Goal: Task Accomplishment & Management: Manage account settings

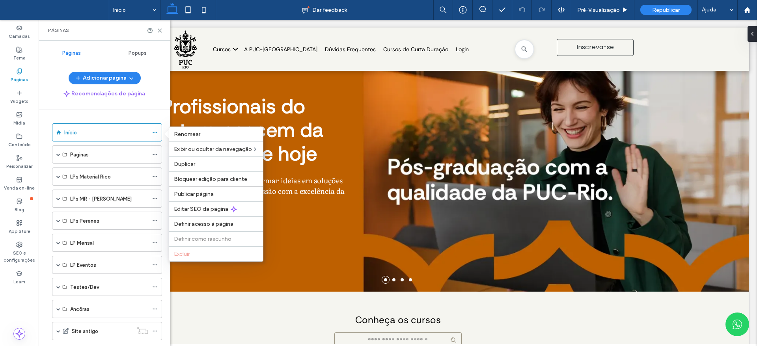
click at [335, 202] on div at bounding box center [398, 182] width 718 height 324
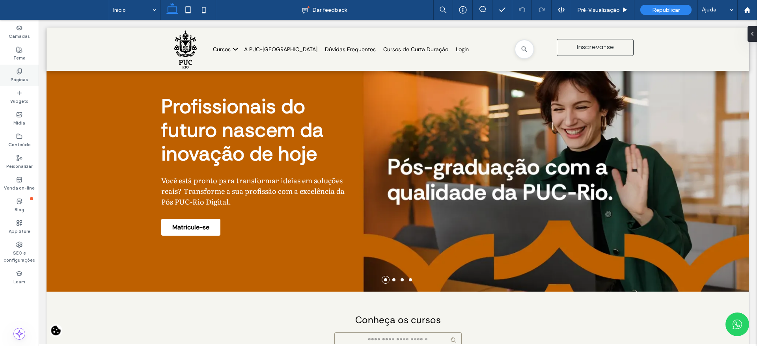
click at [15, 67] on div "Páginas" at bounding box center [19, 76] width 39 height 22
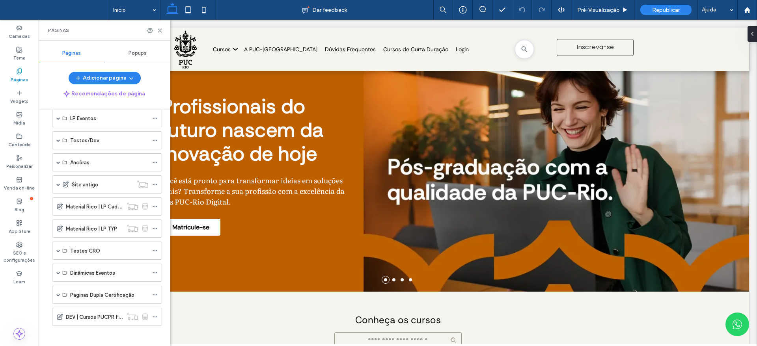
scroll to position [150, 0]
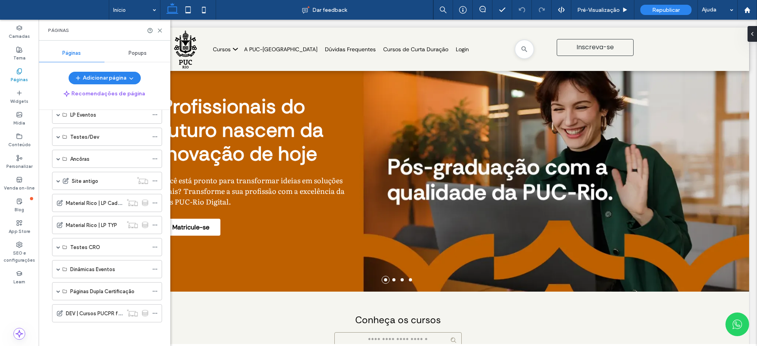
drag, startPoint x: 168, startPoint y: 132, endPoint x: 136, endPoint y: 227, distance: 100.3
click at [58, 292] on span at bounding box center [58, 291] width 4 height 4
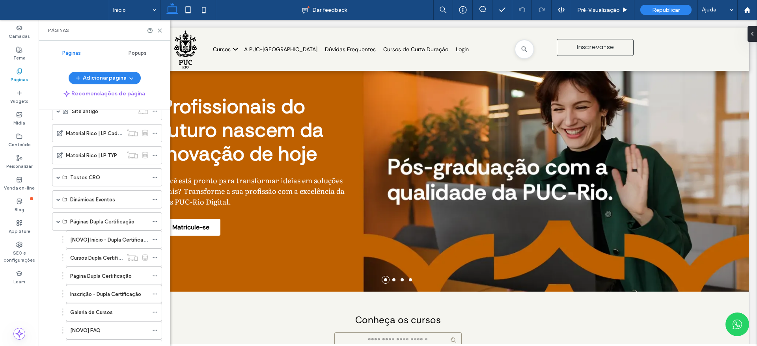
scroll to position [295, 0]
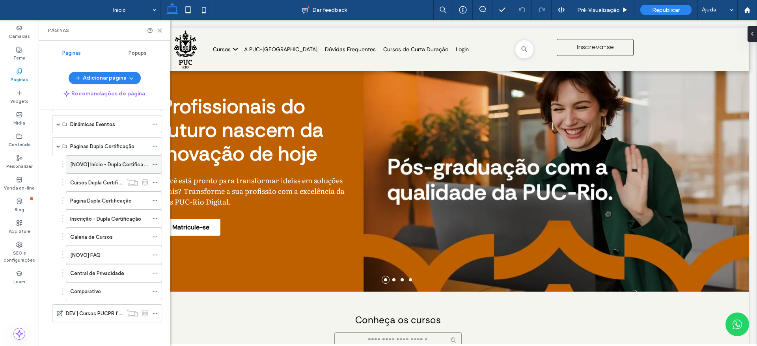
click at [153, 164] on use at bounding box center [155, 164] width 4 height 1
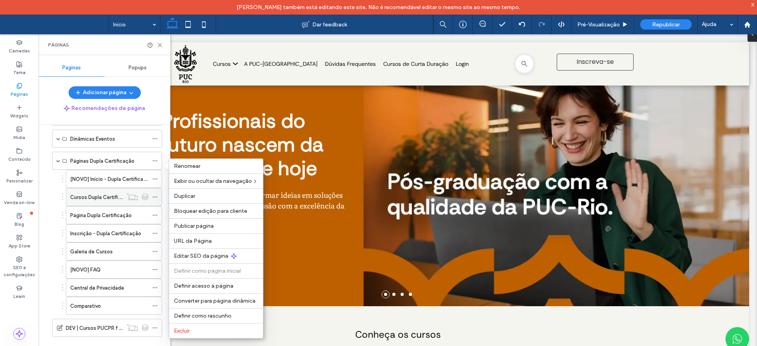
click at [96, 196] on label "Cursos Dupla Certificação" at bounding box center [101, 197] width 63 height 14
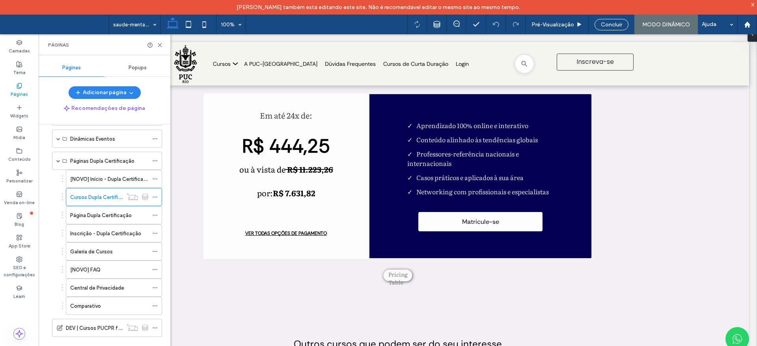
scroll to position [1723, 0]
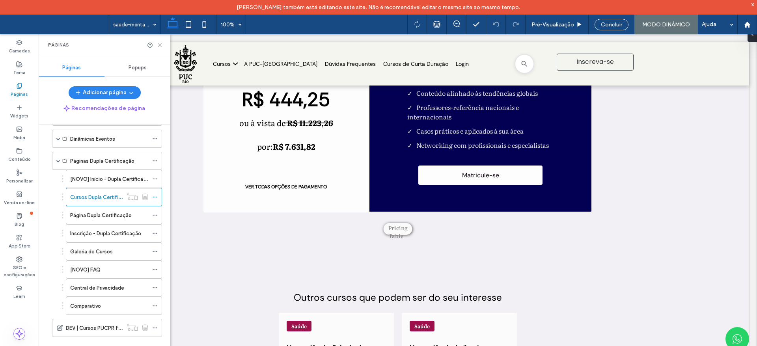
click at [160, 47] on icon at bounding box center [160, 45] width 6 height 6
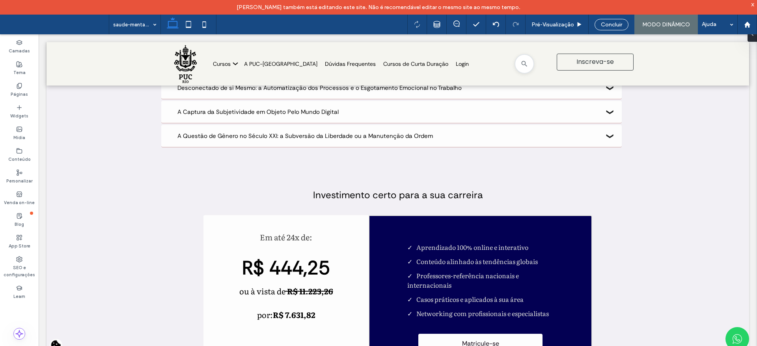
scroll to position [1548, 0]
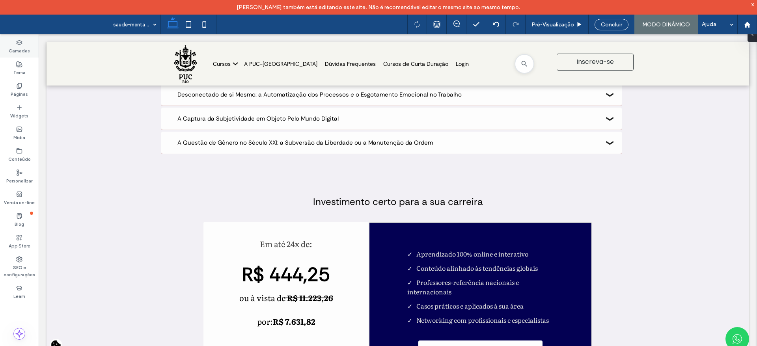
click at [20, 43] on icon at bounding box center [19, 42] width 6 height 6
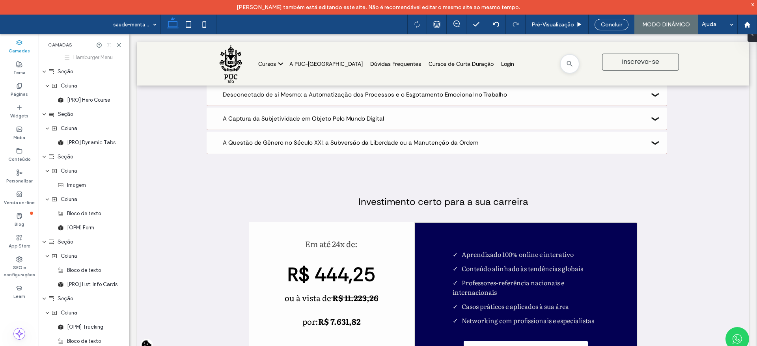
scroll to position [164, 0]
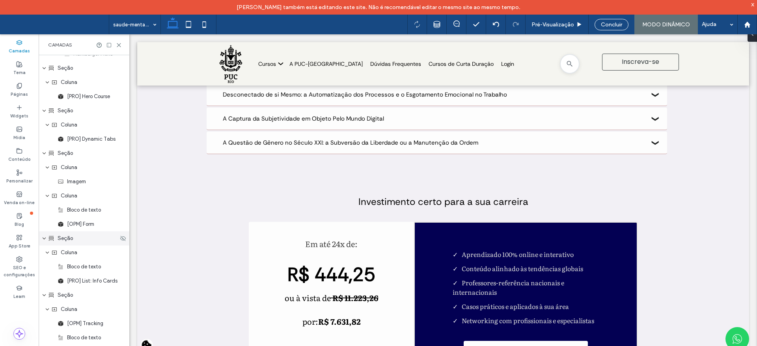
click at [77, 231] on div "Seção" at bounding box center [84, 238] width 91 height 14
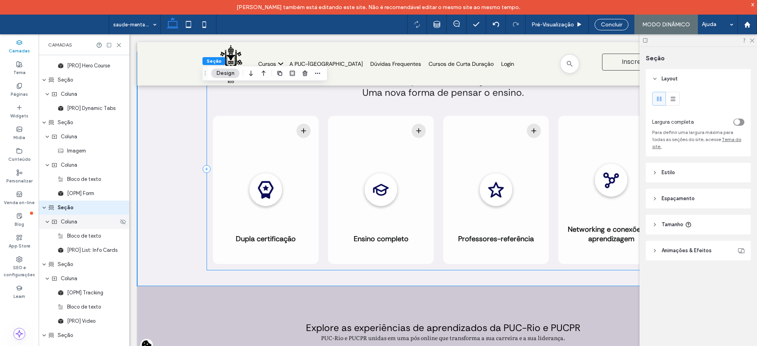
scroll to position [476, 0]
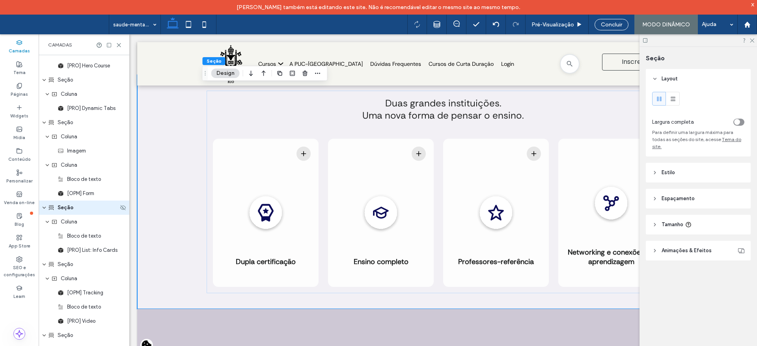
click at [45, 205] on icon "expand Seção" at bounding box center [44, 208] width 5 height 6
click at [78, 192] on span "[OPM] Form" at bounding box center [80, 194] width 27 height 8
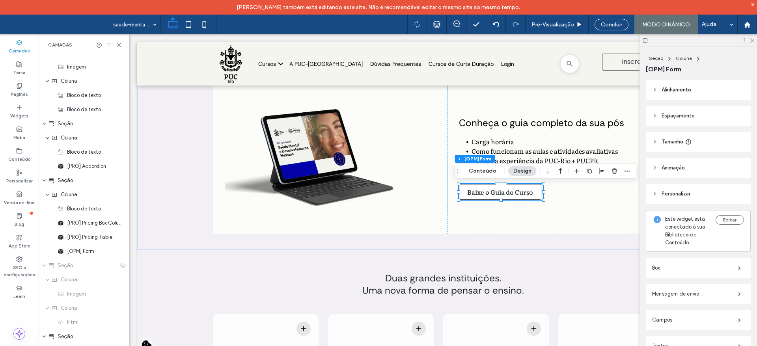
scroll to position [508, 0]
drag, startPoint x: 124, startPoint y: 169, endPoint x: 0, endPoint y: 218, distance: 133.0
click at [78, 248] on span "[OPM] Form" at bounding box center [80, 250] width 27 height 8
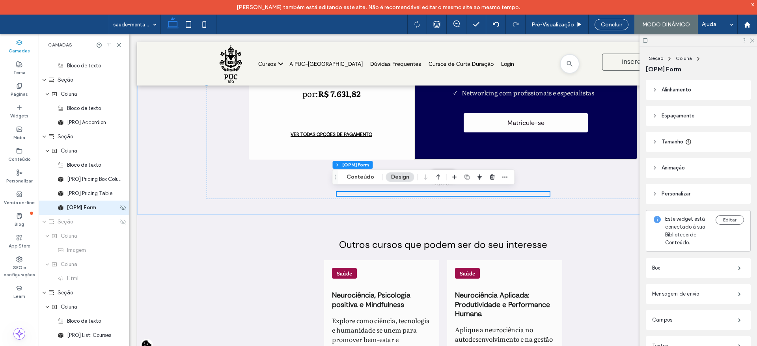
scroll to position [1769, 0]
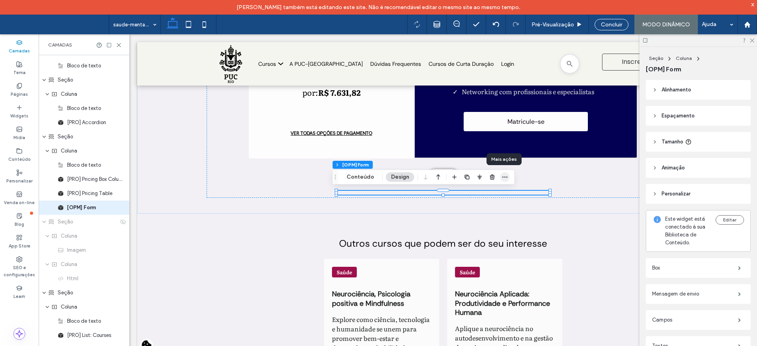
click at [507, 179] on span "button" at bounding box center [504, 176] width 9 height 9
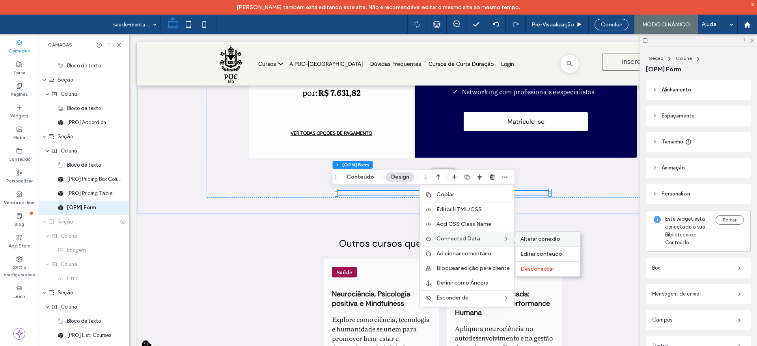
click at [526, 239] on span "Alterar conexão" at bounding box center [540, 239] width 40 height 7
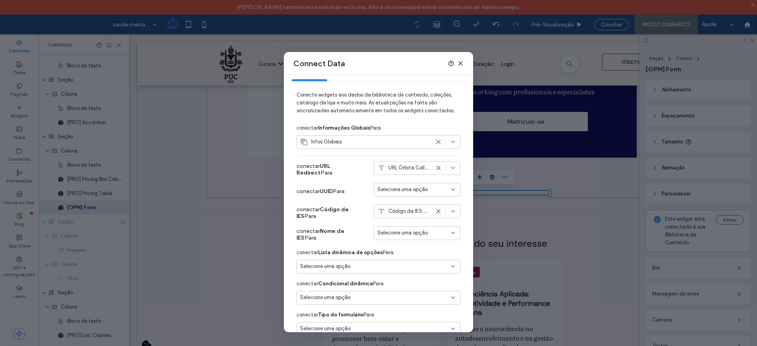
scroll to position [0, 0]
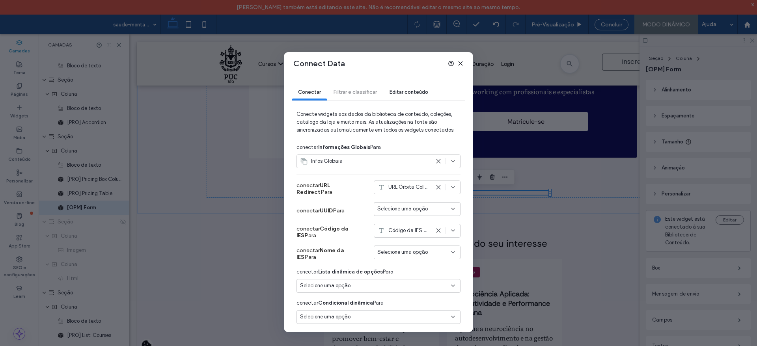
click at [461, 61] on icon at bounding box center [460, 63] width 6 height 6
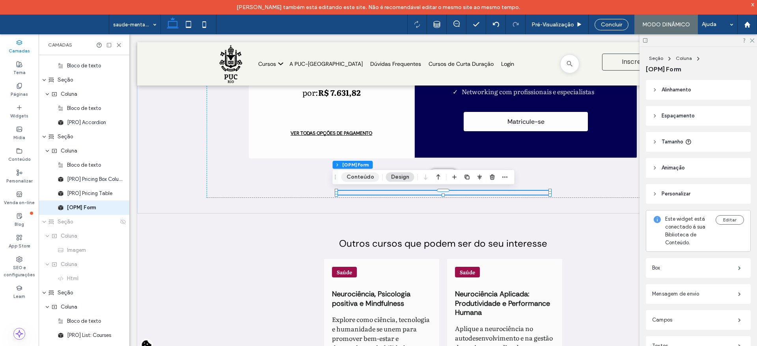
click at [365, 177] on button "Conteúdo" at bounding box center [360, 176] width 38 height 9
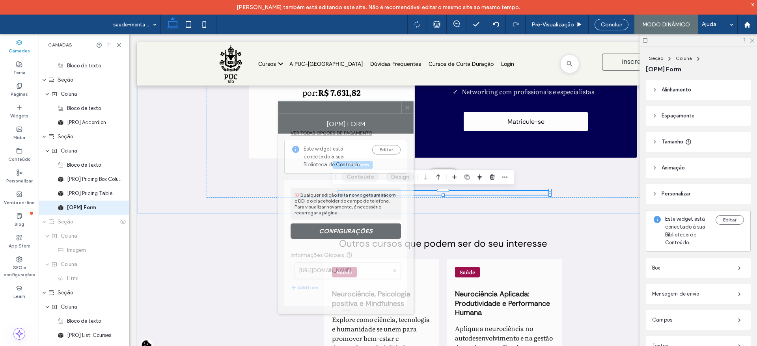
drag, startPoint x: 629, startPoint y: 71, endPoint x: 281, endPoint y: 112, distance: 350.0
click at [278, 102] on div at bounding box center [339, 108] width 123 height 12
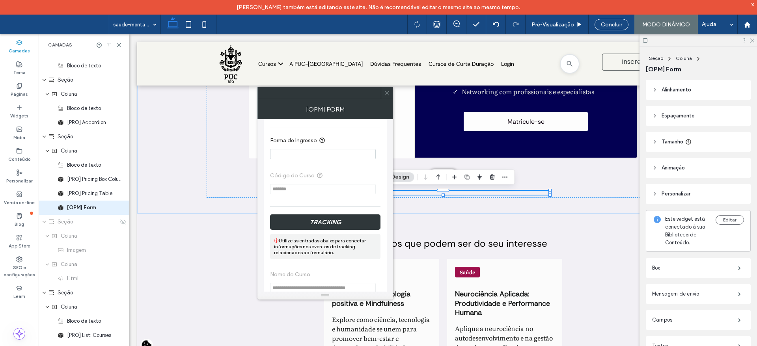
scroll to position [1063, 0]
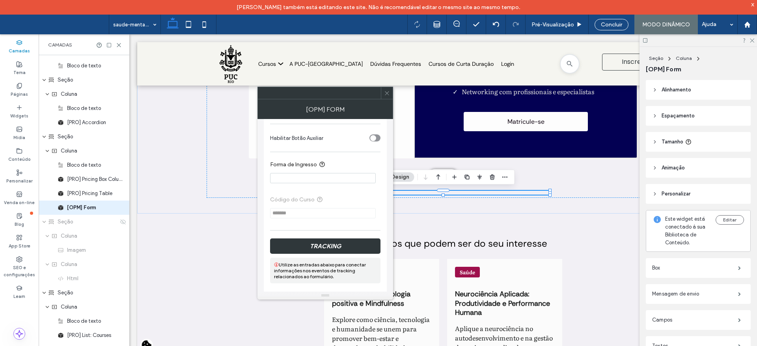
click at [337, 180] on input "Forma de Ingresso" at bounding box center [323, 178] width 106 height 10
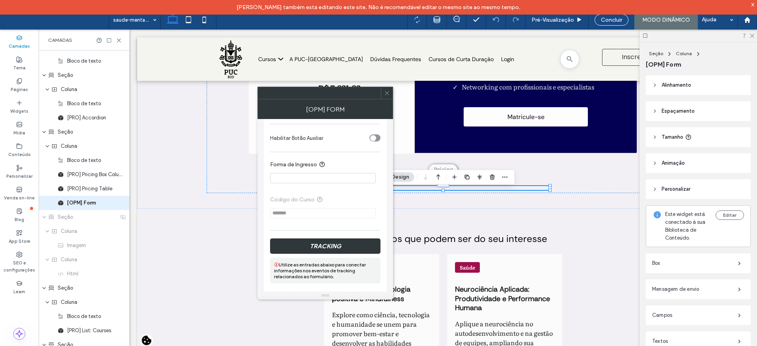
paste input "**********"
type input "**********"
click at [344, 160] on section "**********" at bounding box center [325, 171] width 110 height 31
click at [385, 95] on icon at bounding box center [387, 93] width 6 height 6
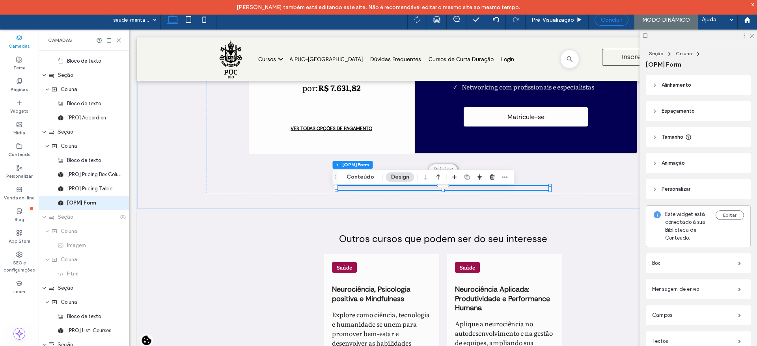
click at [614, 19] on span "Concluir" at bounding box center [611, 20] width 21 height 7
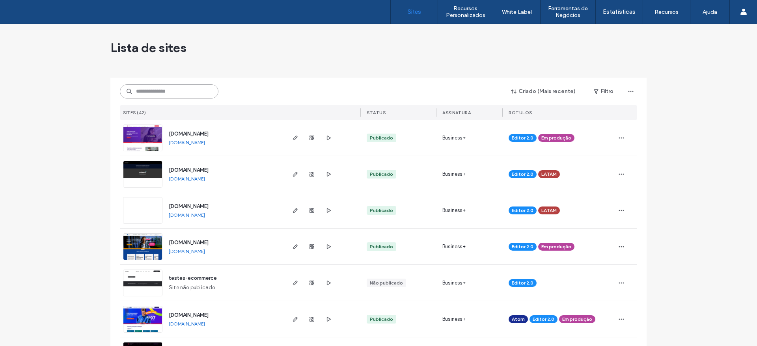
click at [167, 98] on input at bounding box center [169, 91] width 99 height 14
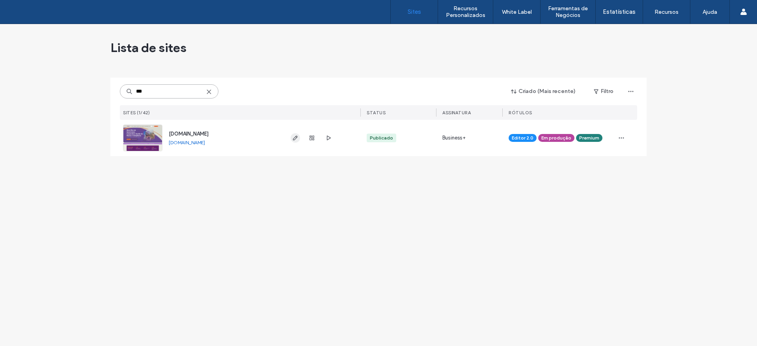
type input "***"
click at [296, 135] on icon "button" at bounding box center [295, 138] width 6 height 6
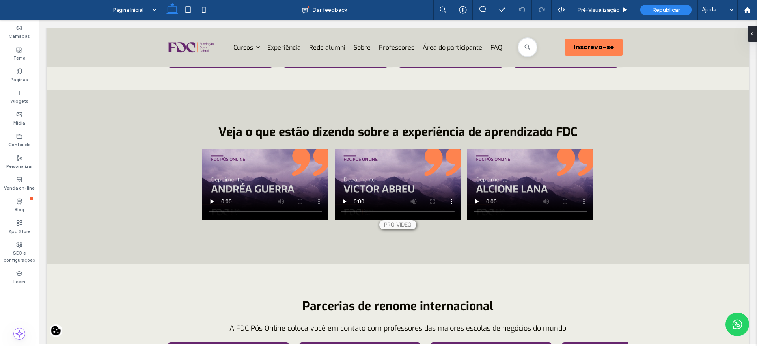
scroll to position [1580, 0]
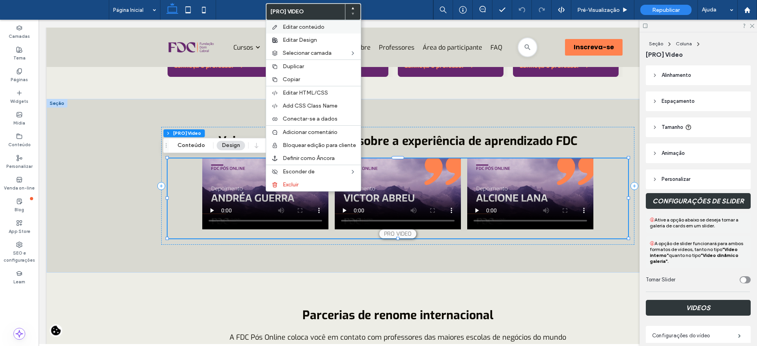
click at [308, 24] on span "Editar conteúdo" at bounding box center [304, 27] width 42 height 7
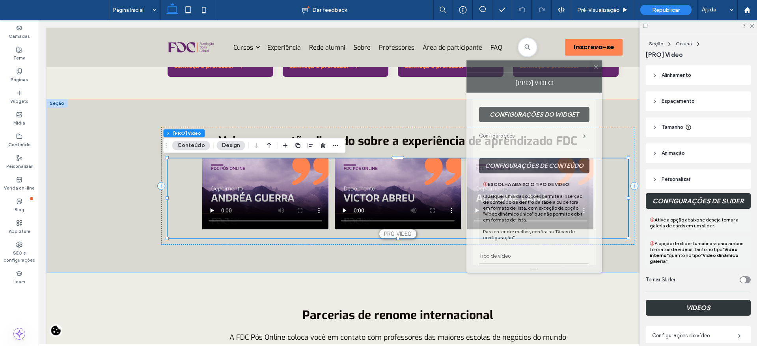
drag, startPoint x: 662, startPoint y: 72, endPoint x: 513, endPoint y: 65, distance: 149.5
click at [513, 65] on div at bounding box center [528, 67] width 123 height 12
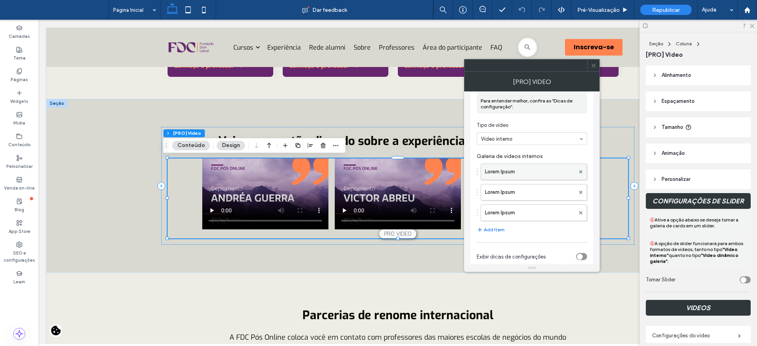
scroll to position [130, 0]
click at [519, 166] on label "Lorem Ipsum" at bounding box center [530, 172] width 90 height 16
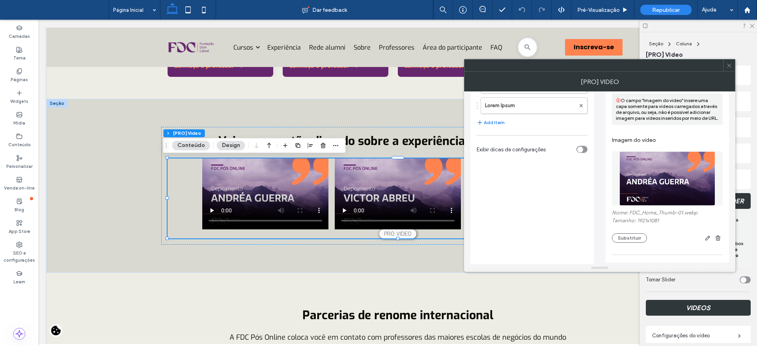
scroll to position [241, 0]
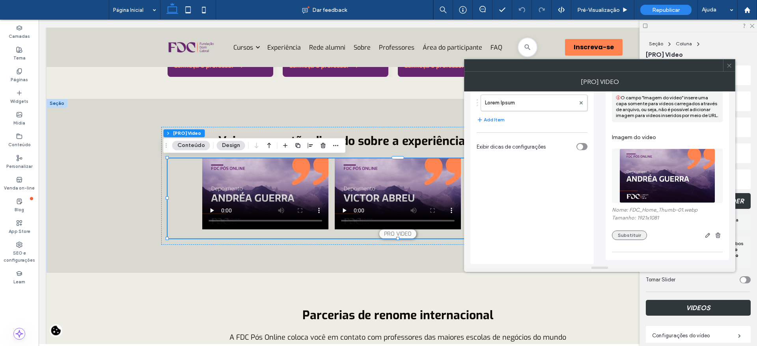
click at [637, 232] on button "Substituir" at bounding box center [629, 235] width 35 height 9
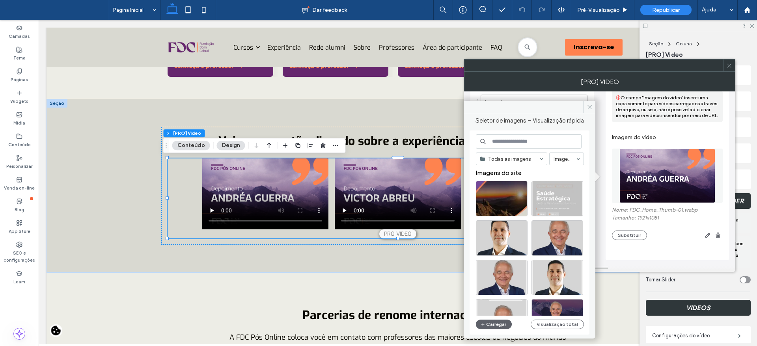
click at [525, 137] on input at bounding box center [529, 141] width 106 height 14
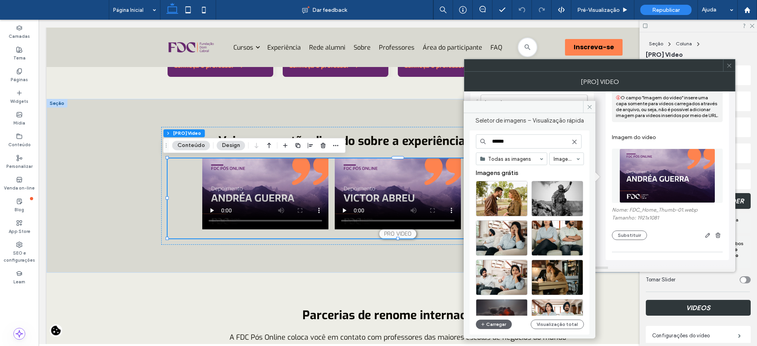
type input "******"
click at [491, 322] on button "Carregar" at bounding box center [494, 324] width 36 height 9
click at [544, 329] on button "Visualização total" at bounding box center [556, 324] width 53 height 9
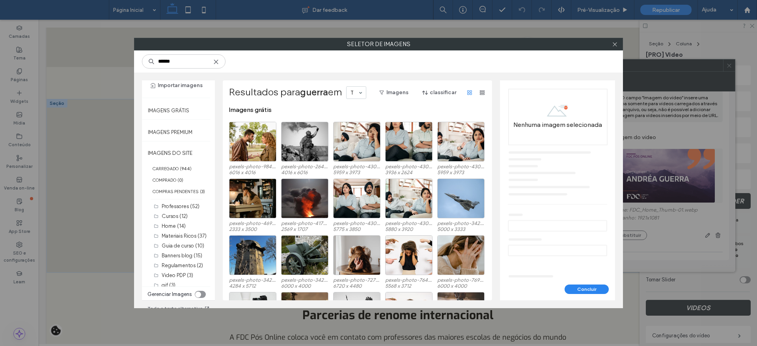
scroll to position [31, 0]
click at [182, 272] on label "Video PDP (3)" at bounding box center [178, 275] width 32 height 6
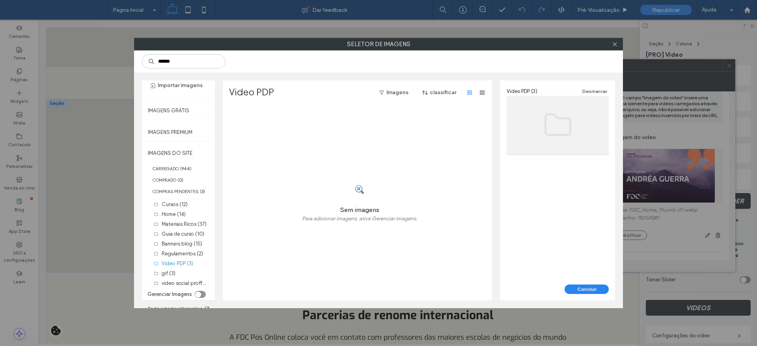
scroll to position [0, 0]
click at [615, 46] on icon at bounding box center [615, 44] width 6 height 6
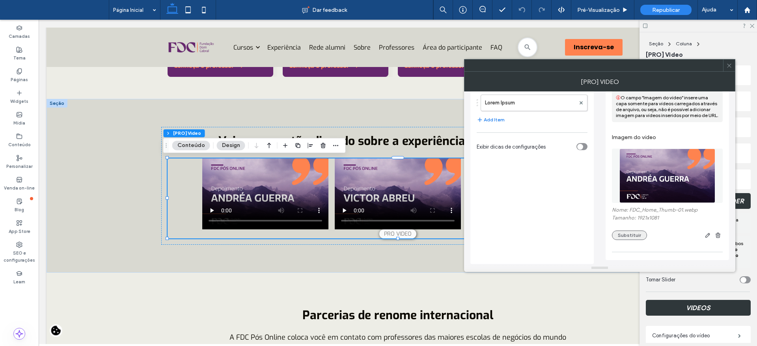
click at [632, 235] on button "Substituir" at bounding box center [629, 235] width 35 height 9
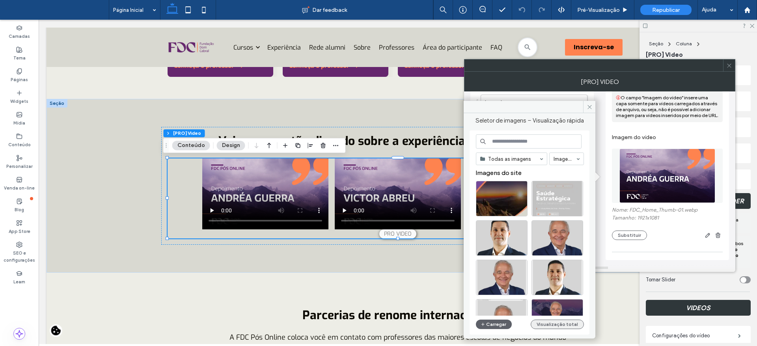
click at [553, 322] on button "Visualização total" at bounding box center [556, 324] width 53 height 9
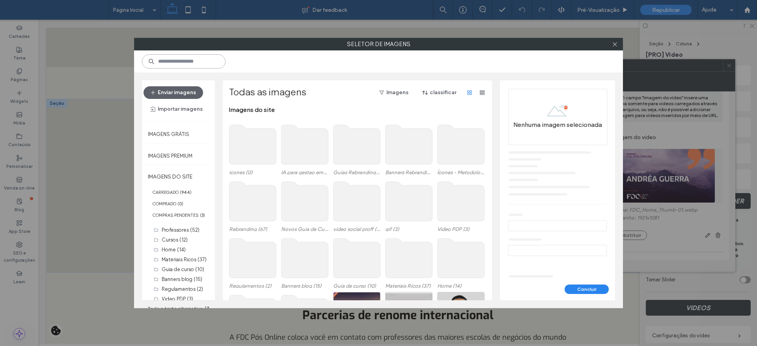
click at [194, 63] on input at bounding box center [184, 61] width 84 height 14
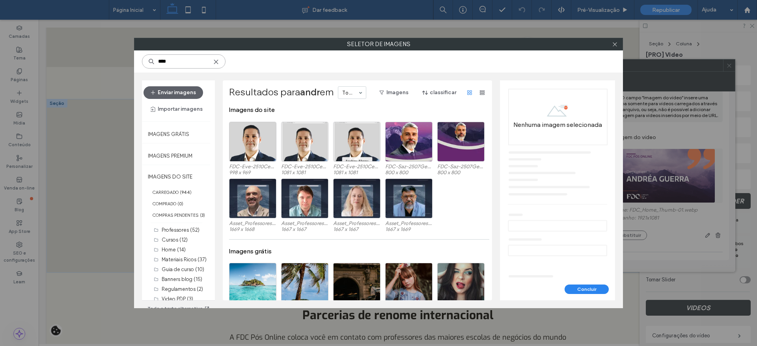
type input "****"
click at [218, 60] on icon at bounding box center [216, 62] width 6 height 6
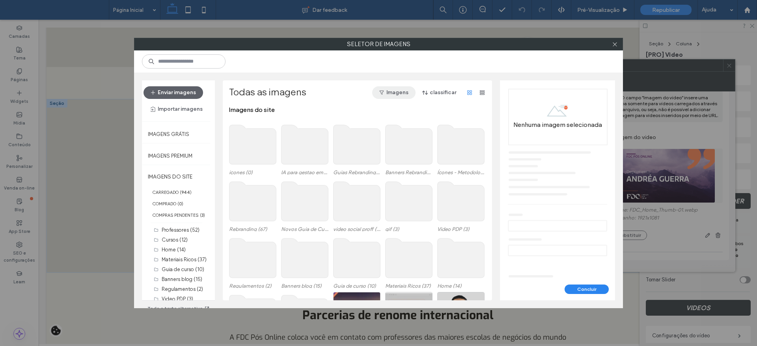
click at [382, 95] on span "button" at bounding box center [382, 93] width 8 height 12
click at [311, 95] on div "Todas as imagens Imagens classificar" at bounding box center [358, 92] width 259 height 13
click at [614, 47] on icon at bounding box center [615, 44] width 6 height 6
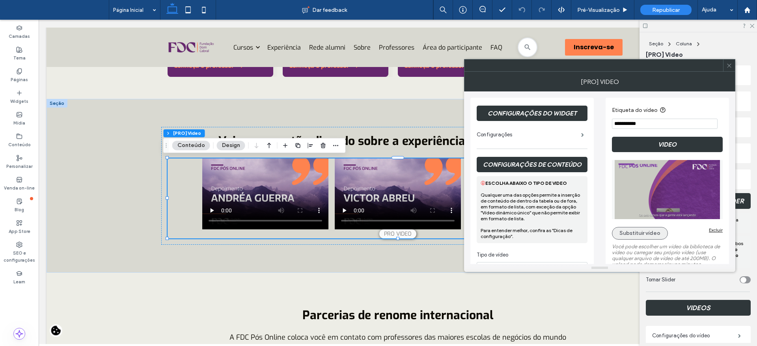
click at [640, 233] on button "Substituir vídeo" at bounding box center [640, 233] width 56 height 13
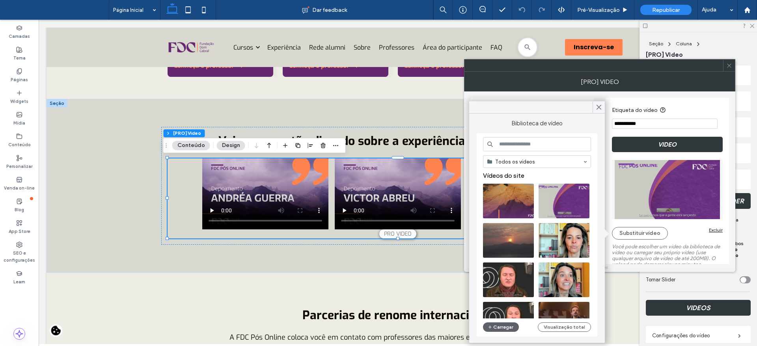
click at [539, 142] on input at bounding box center [537, 144] width 108 height 14
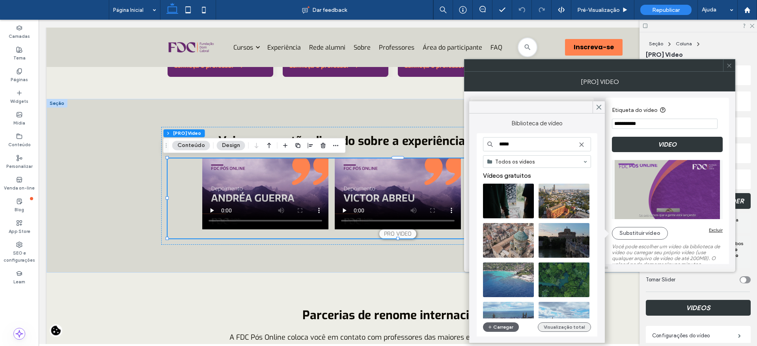
type input "*****"
click at [573, 329] on button "Visualização total" at bounding box center [564, 326] width 53 height 9
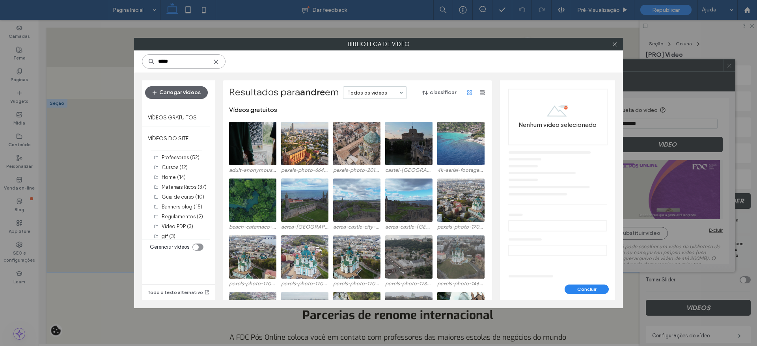
click at [195, 61] on input "*****" at bounding box center [184, 61] width 84 height 14
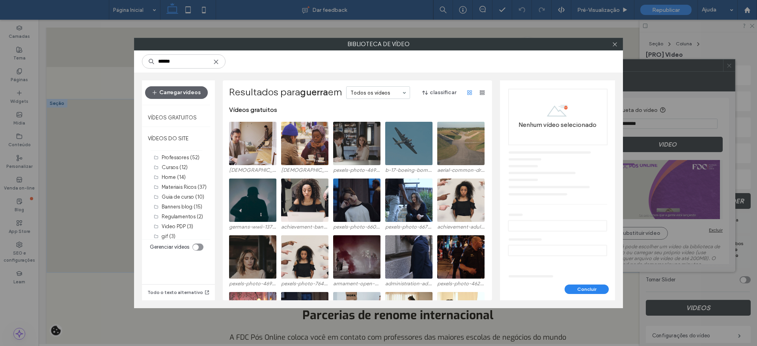
click at [198, 250] on div "toggle" at bounding box center [197, 247] width 11 height 7
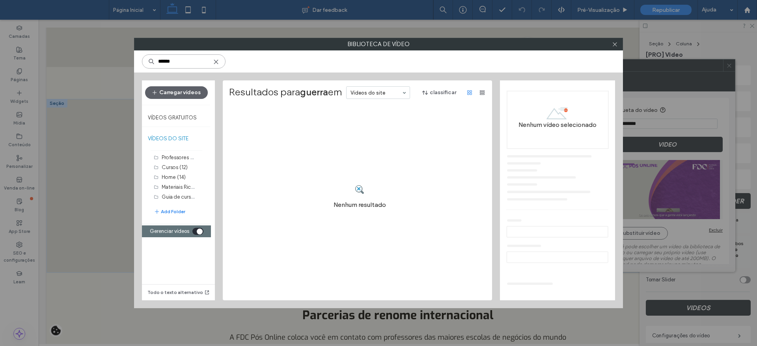
click at [179, 65] on input "******" at bounding box center [184, 61] width 84 height 14
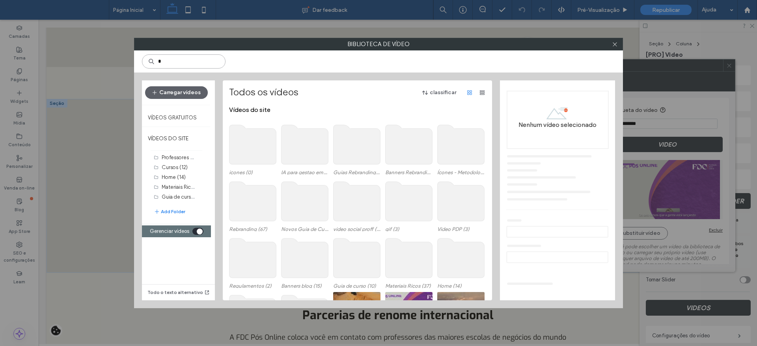
type input "*"
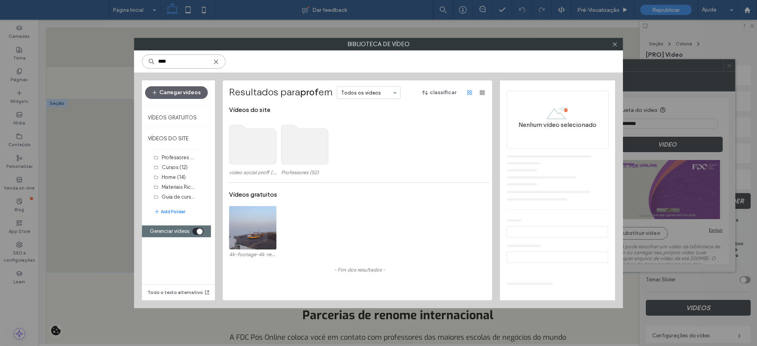
type input "****"
click at [259, 155] on use at bounding box center [252, 144] width 47 height 39
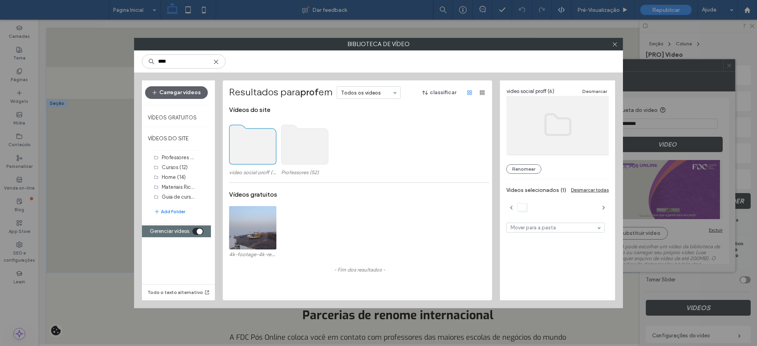
click at [259, 155] on use at bounding box center [252, 144] width 47 height 39
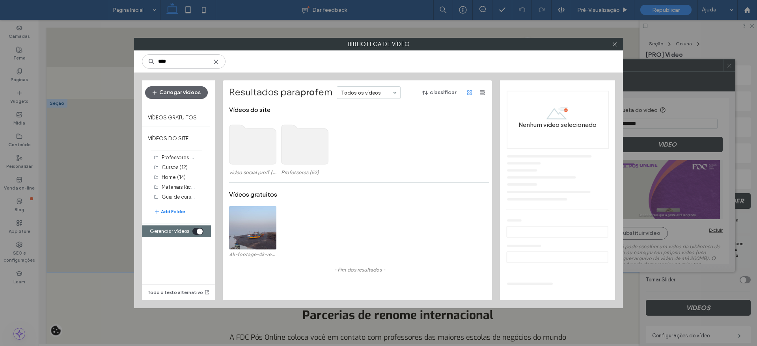
click at [259, 155] on use at bounding box center [252, 144] width 47 height 39
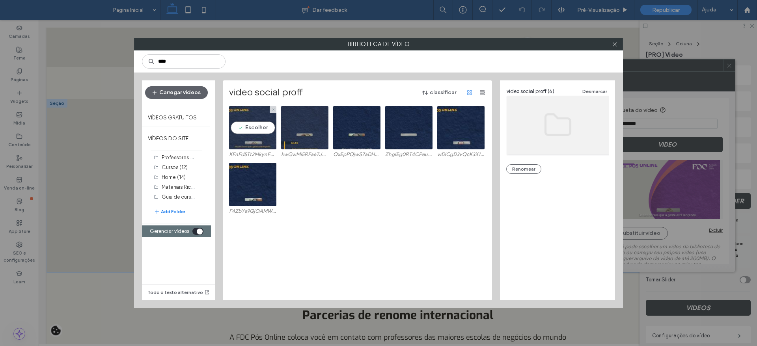
click at [258, 132] on video at bounding box center [252, 127] width 47 height 43
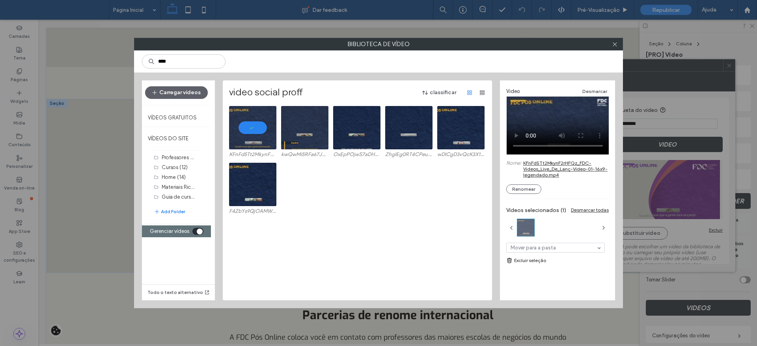
drag, startPoint x: 568, startPoint y: 178, endPoint x: 525, endPoint y: 166, distance: 45.1
click at [525, 166] on div "Nome: KFnFd5Tt2MkynF2rHFQz_FDC-Videos_Live_De_Lanç-Vídeo-01-16x9-legendado.mp4" at bounding box center [557, 169] width 102 height 19
drag, startPoint x: 561, startPoint y: 179, endPoint x: 528, endPoint y: 166, distance: 35.2
click at [533, 170] on div "Video Desmarcar Nome: KFnFd5Tt2MkynF2rHFQz_FDC-Videos_Live_De_Lanç-Vídeo-01-16x…" at bounding box center [557, 140] width 102 height 107
drag, startPoint x: 522, startPoint y: 158, endPoint x: 538, endPoint y: 172, distance: 21.2
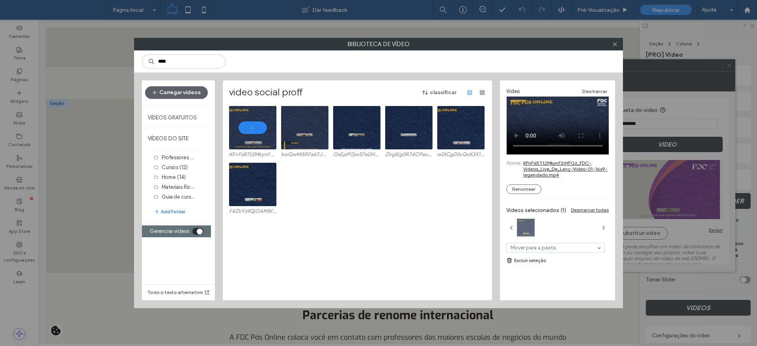
click at [538, 172] on div "Video Desmarcar Nome: KFnFd5Tt2MkynF2rHFQz_FDC-Videos_Live_De_Lanç-Vídeo-01-16x…" at bounding box center [557, 140] width 102 height 107
click at [539, 169] on link "KFnFd5Tt2MkynF2rHFQz_FDC-Videos_Live_De_Lanç-Vídeo-01-16x9-legendado.mp4" at bounding box center [566, 169] width 86 height 18
drag, startPoint x: 611, startPoint y: 47, endPoint x: 608, endPoint y: 84, distance: 37.1
click at [612, 47] on span at bounding box center [615, 44] width 6 height 12
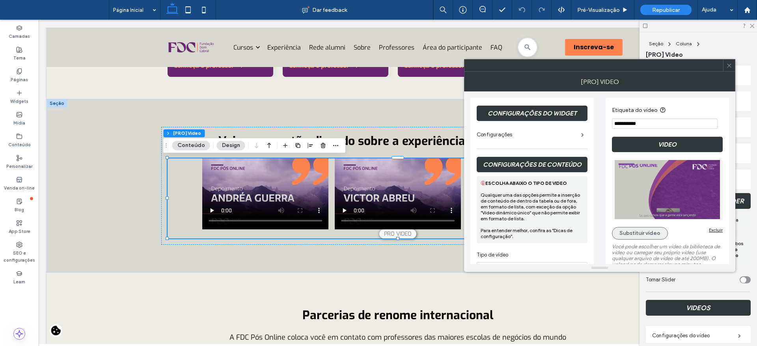
click at [624, 233] on button "Substituir vídeo" at bounding box center [640, 233] width 56 height 13
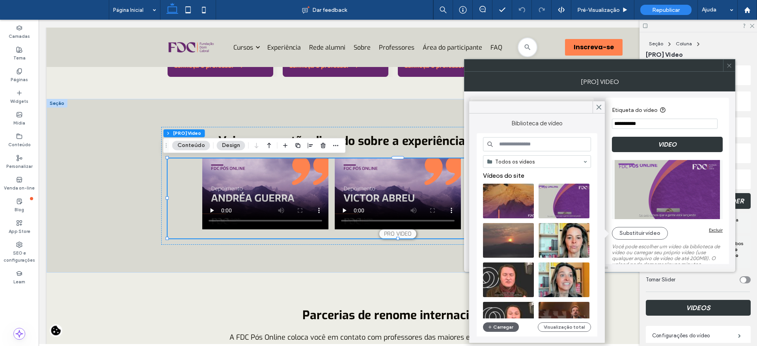
click at [514, 141] on input at bounding box center [537, 144] width 108 height 14
paste input "**********"
type input "*"
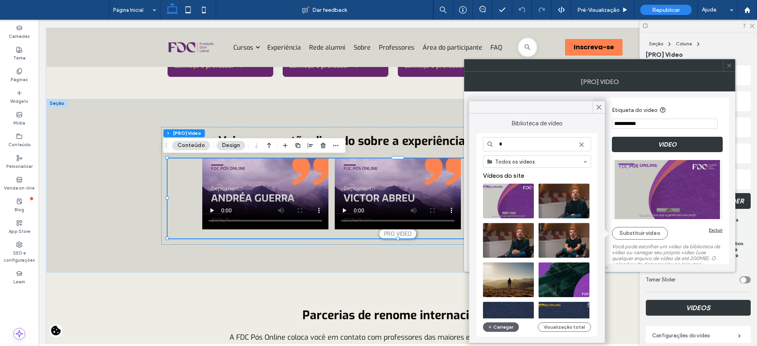
scroll to position [1, 0]
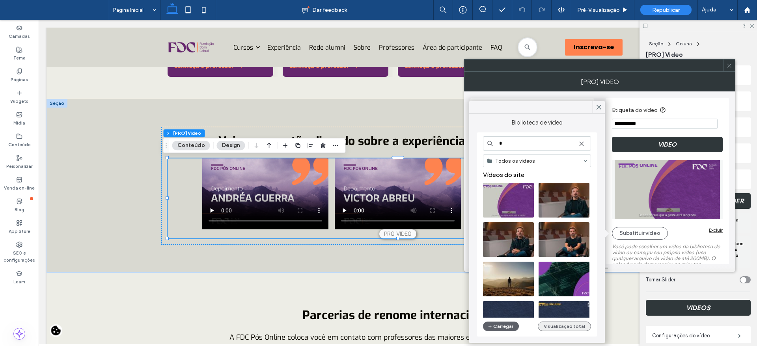
click at [558, 327] on button "Visualização total" at bounding box center [564, 326] width 53 height 9
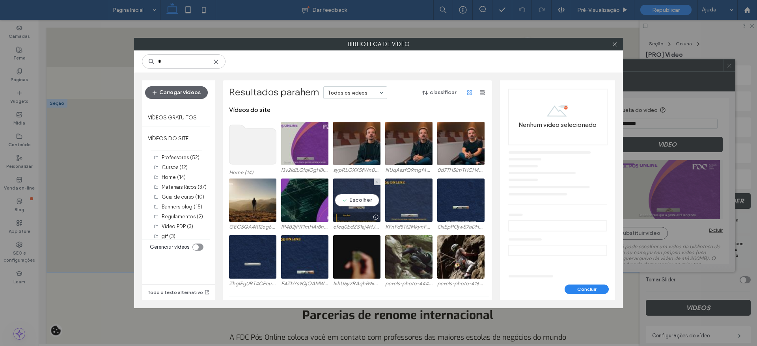
click at [352, 214] on div at bounding box center [356, 216] width 47 height 9
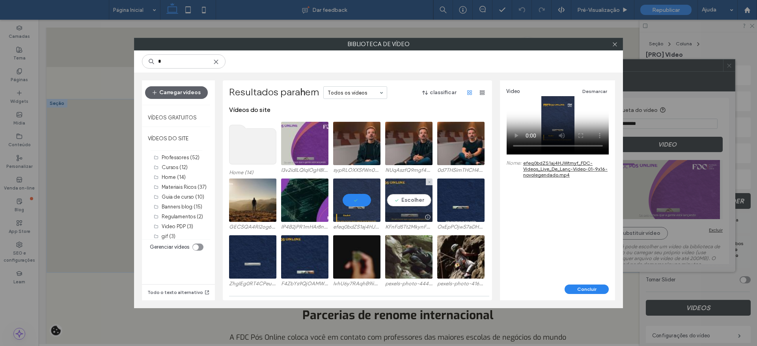
click at [390, 203] on video at bounding box center [408, 200] width 47 height 43
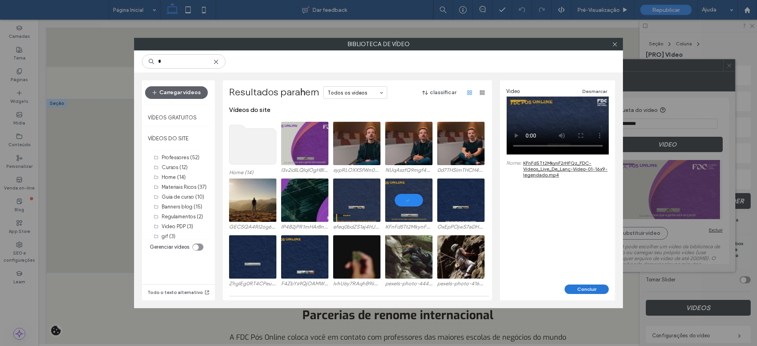
click at [582, 288] on button "Concluir" at bounding box center [586, 289] width 44 height 9
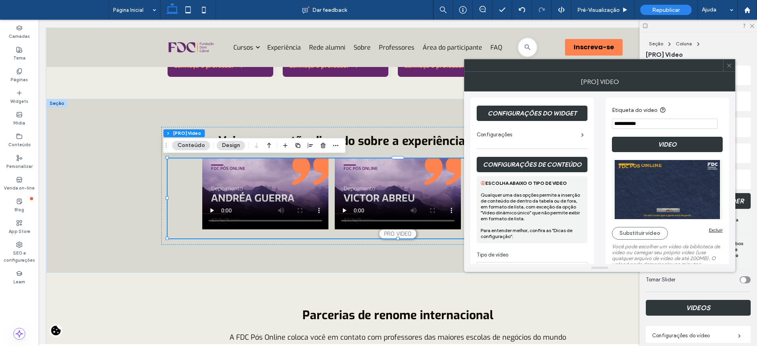
click at [728, 62] on span at bounding box center [729, 66] width 6 height 12
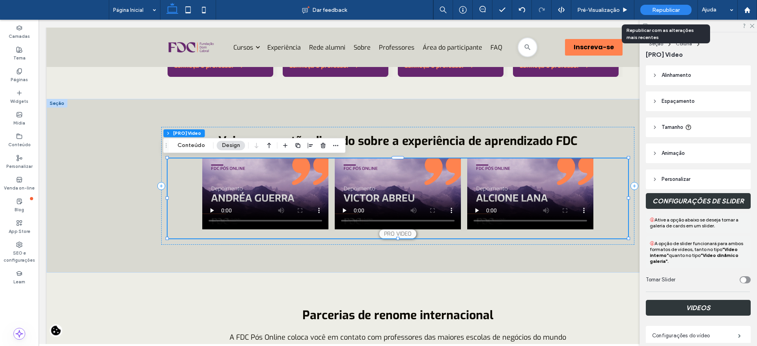
click at [675, 10] on span "Republicar" at bounding box center [666, 10] width 28 height 7
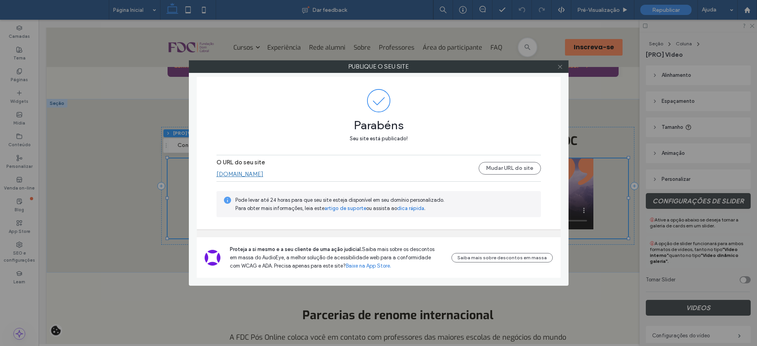
click at [560, 70] on span at bounding box center [560, 67] width 6 height 12
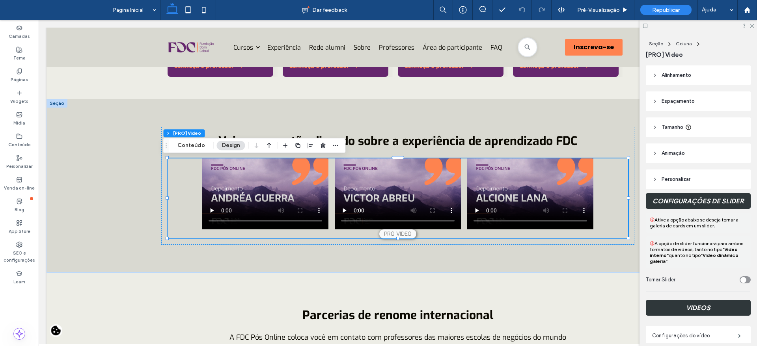
click at [751, 28] on div at bounding box center [697, 26] width 117 height 12
drag, startPoint x: 562, startPoint y: 18, endPoint x: 753, endPoint y: 26, distance: 190.5
click at [753, 26] on icon at bounding box center [751, 25] width 5 height 5
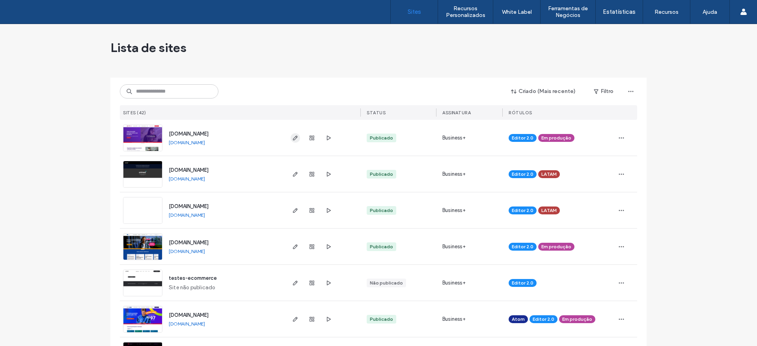
click at [295, 138] on icon "button" at bounding box center [295, 138] width 6 height 6
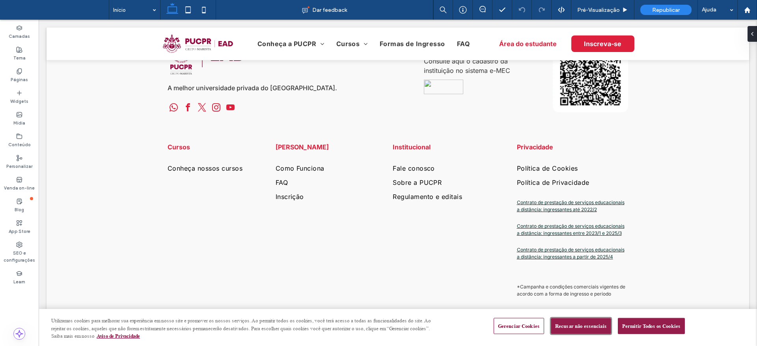
click at [560, 322] on button "Recusar não essenciais" at bounding box center [581, 326] width 60 height 17
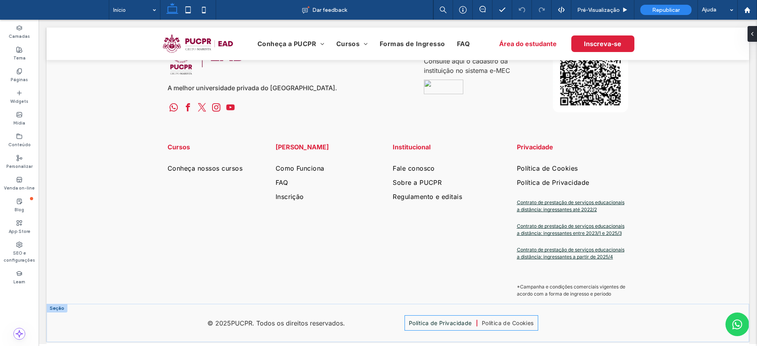
click at [502, 324] on span "Política de Cookies" at bounding box center [508, 323] width 52 height 7
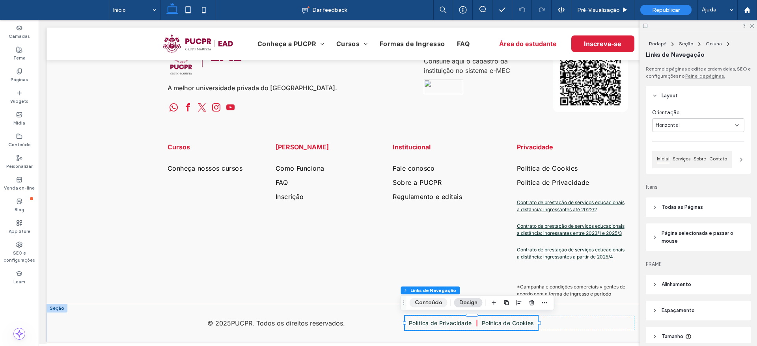
click at [437, 305] on button "Conteúdo" at bounding box center [428, 302] width 38 height 9
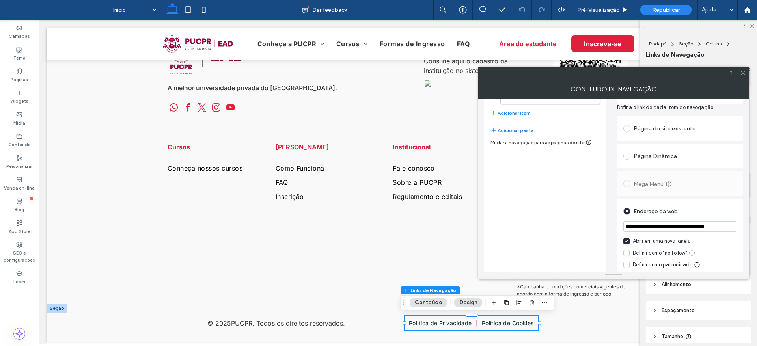
scroll to position [81, 0]
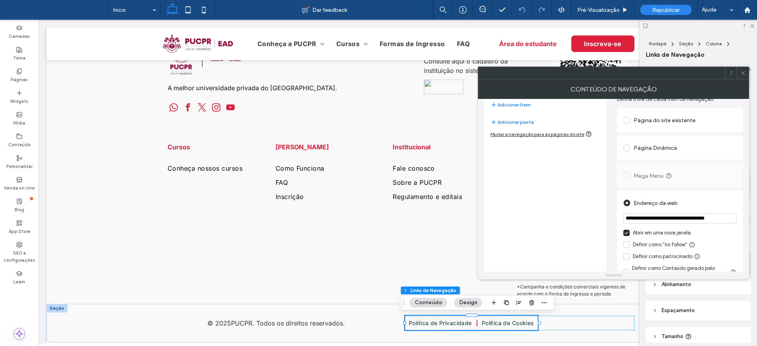
click at [746, 79] on div "CONTEÚDO DE NAVEGAÇÃO" at bounding box center [613, 89] width 271 height 20
click at [743, 74] on icon at bounding box center [743, 73] width 6 height 6
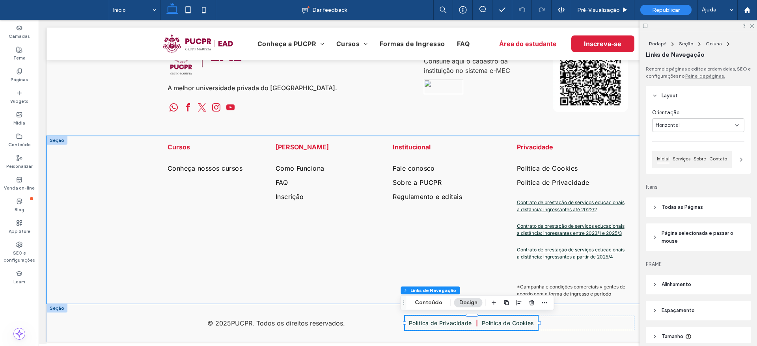
click at [376, 263] on div "Cursos Conheça nossos cursos Seja aluno Como Funciona FAQ Inscrição Institucion…" at bounding box center [397, 220] width 473 height 168
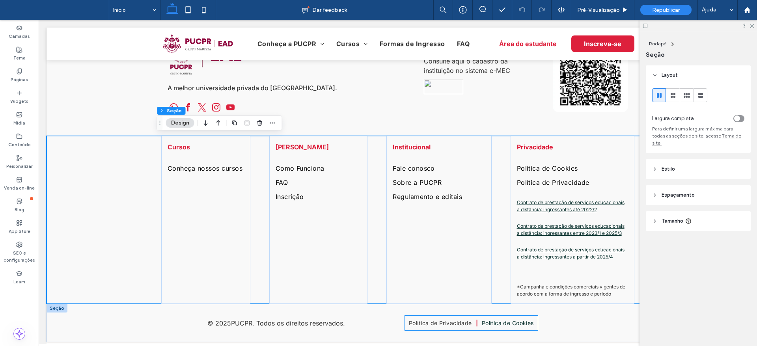
click at [416, 318] on link "Política de Privacidade" at bounding box center [440, 323] width 71 height 15
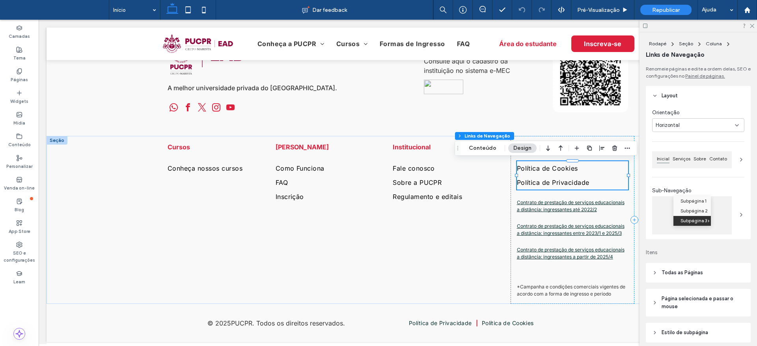
type input "***"
type input "****"
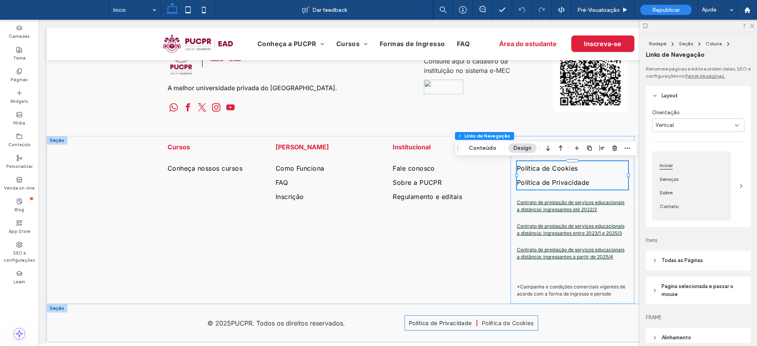
drag, startPoint x: 423, startPoint y: 326, endPoint x: 479, endPoint y: 324, distance: 55.6
click at [423, 326] on span "Política de Privacidade" at bounding box center [440, 323] width 63 height 7
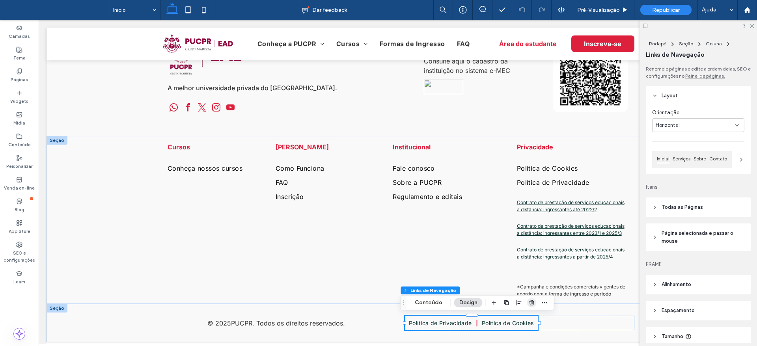
click at [531, 300] on icon "button" at bounding box center [531, 303] width 6 height 6
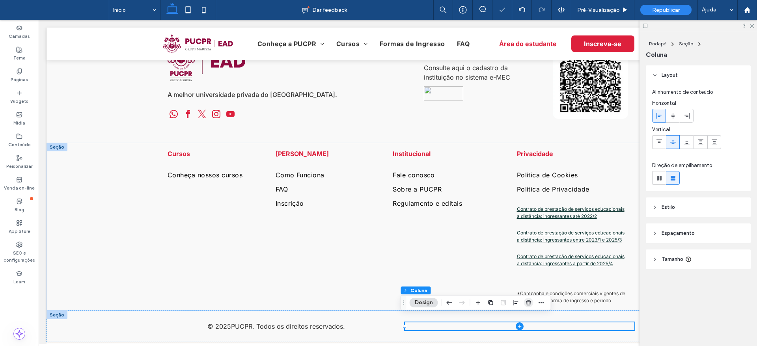
click at [527, 301] on icon "button" at bounding box center [528, 303] width 6 height 6
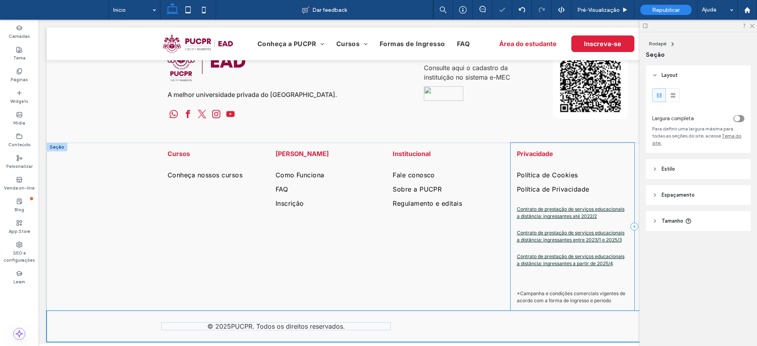
type input "***"
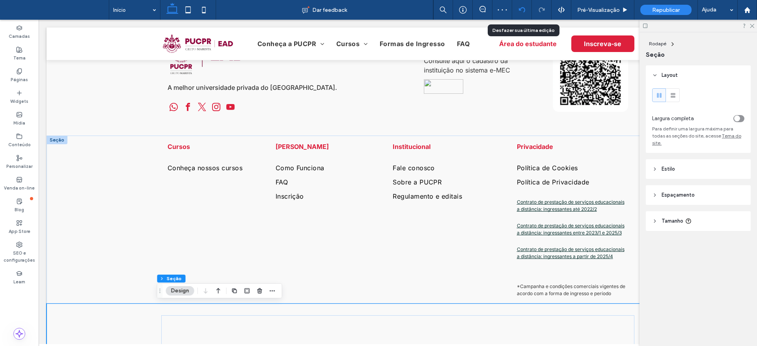
click at [518, 4] on div at bounding box center [522, 10] width 20 height 20
click at [520, 9] on use at bounding box center [521, 9] width 6 height 5
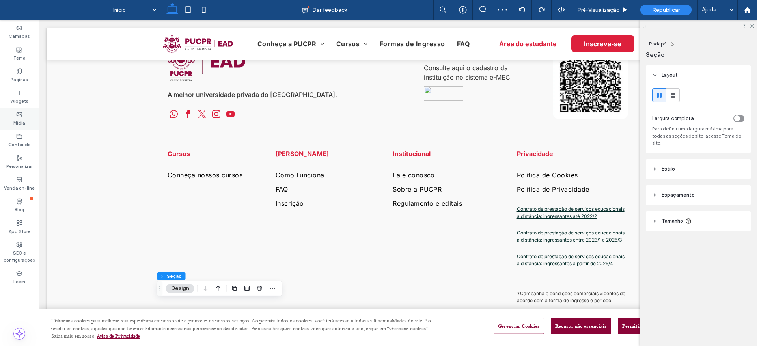
scroll to position [0, 0]
drag, startPoint x: 751, startPoint y: 23, endPoint x: 667, endPoint y: 108, distance: 119.8
click at [751, 23] on icon at bounding box center [751, 25] width 5 height 5
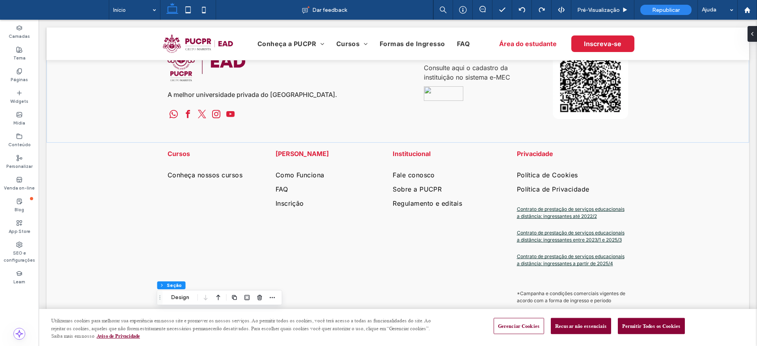
scroll to position [2132, 0]
click at [575, 320] on button "Recusar não essenciais" at bounding box center [581, 326] width 60 height 17
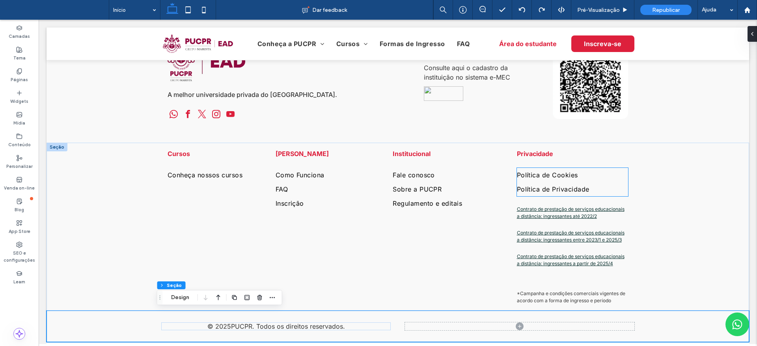
click at [570, 176] on span "Política de Cookies" at bounding box center [547, 175] width 61 height 8
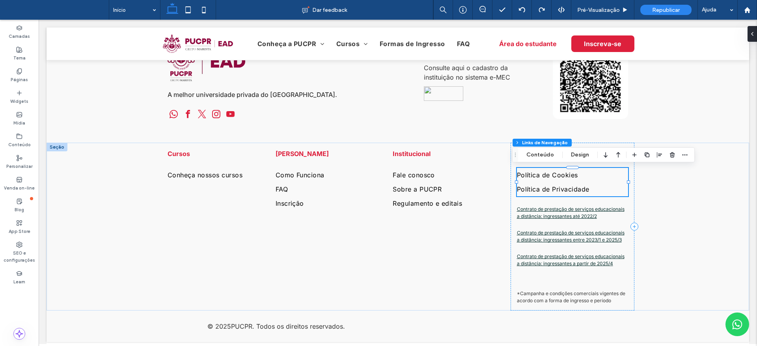
type input "***"
type input "****"
click at [541, 152] on button "Conteúdo" at bounding box center [540, 154] width 38 height 9
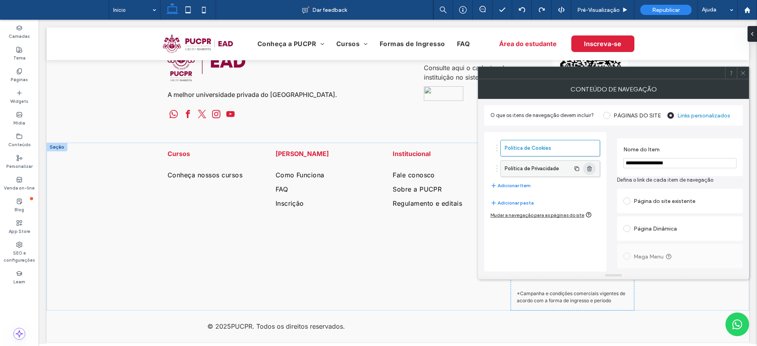
click at [589, 171] on icon "button" at bounding box center [589, 169] width 6 height 6
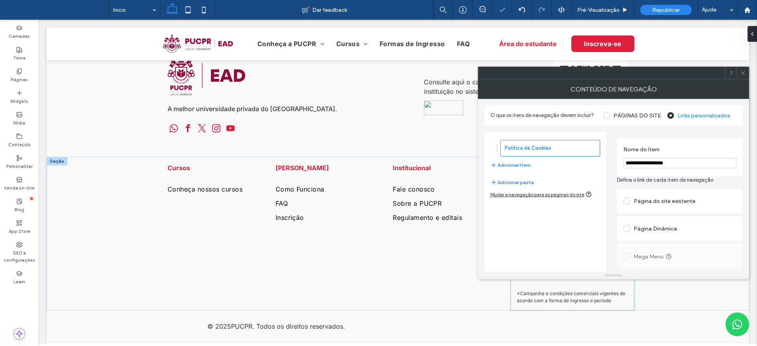
click at [663, 165] on input "**********" at bounding box center [679, 163] width 113 height 10
paste input "**********"
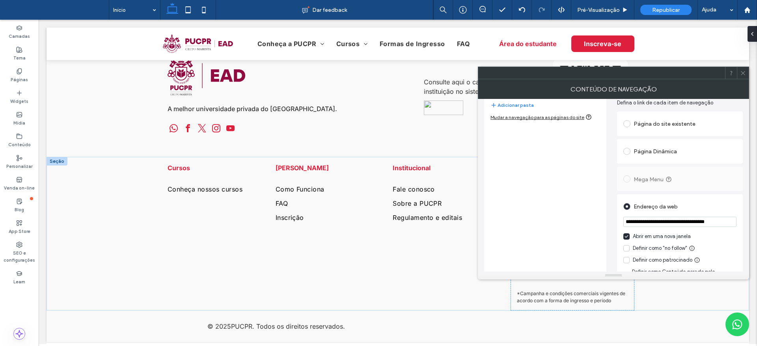
scroll to position [115, 0]
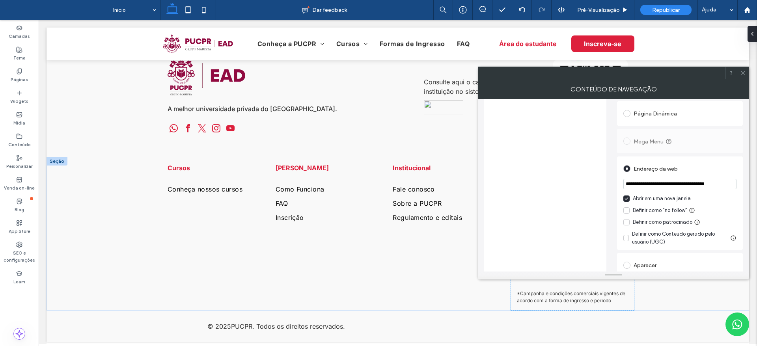
type input "**********"
click at [655, 185] on input "**********" at bounding box center [679, 184] width 113 height 10
paste input "*"
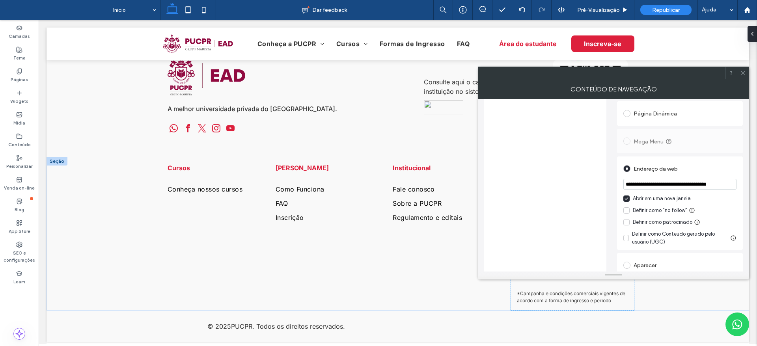
scroll to position [0, 0]
type input "**********"
click at [716, 169] on div "Endereço da web" at bounding box center [679, 168] width 113 height 13
click at [741, 73] on icon at bounding box center [743, 73] width 6 height 6
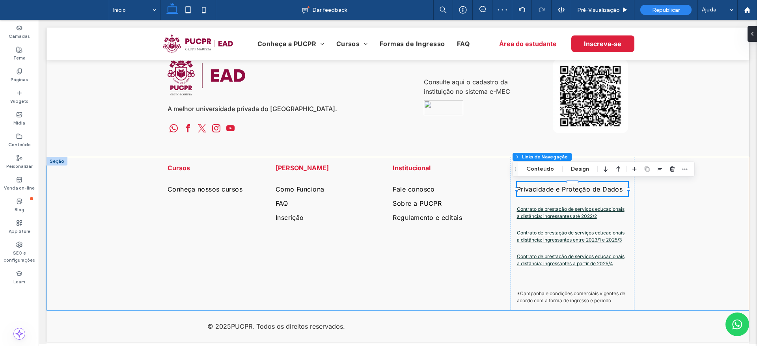
click at [680, 258] on div "Cursos Conheça nossos cursos Seja aluno Como Funciona FAQ Inscrição Institucion…" at bounding box center [398, 234] width 702 height 154
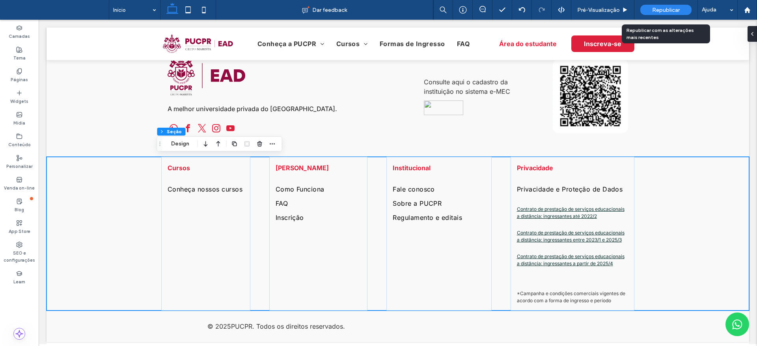
click at [661, 7] on span "Republicar" at bounding box center [666, 10] width 28 height 7
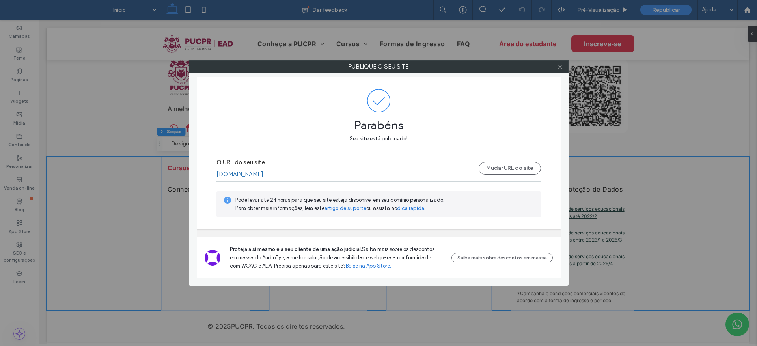
click at [558, 71] on span at bounding box center [560, 67] width 6 height 12
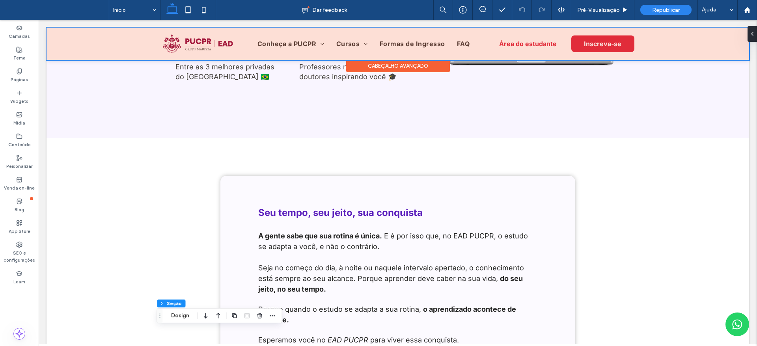
scroll to position [124, 0]
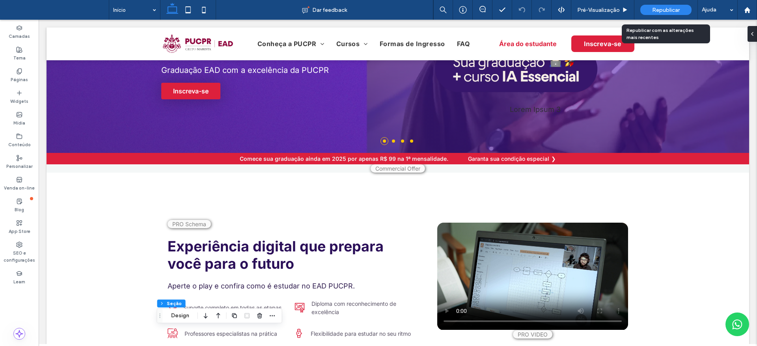
click at [672, 12] on span "Republicar" at bounding box center [666, 10] width 28 height 7
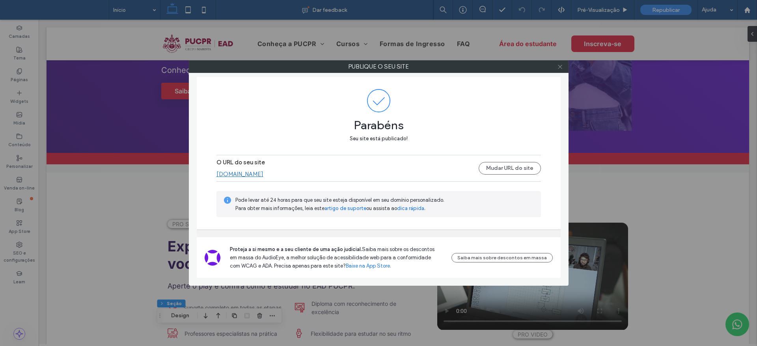
click at [559, 68] on icon at bounding box center [560, 67] width 6 height 6
